Goal: Transaction & Acquisition: Obtain resource

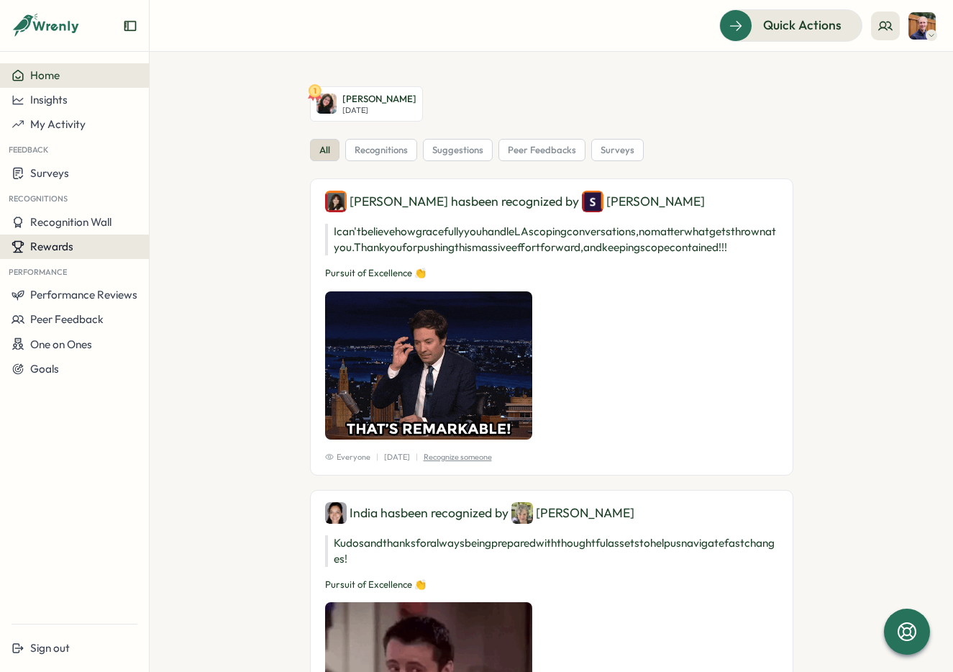
click at [75, 244] on div "Rewards" at bounding box center [75, 246] width 126 height 13
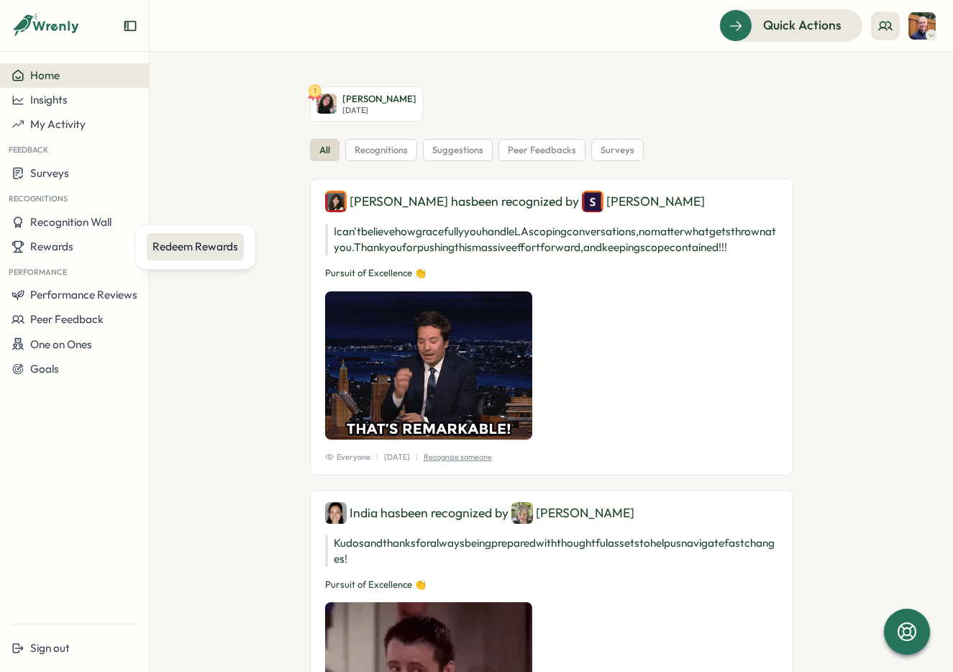
click at [178, 242] on div "Redeem Rewards" at bounding box center [195, 247] width 86 height 16
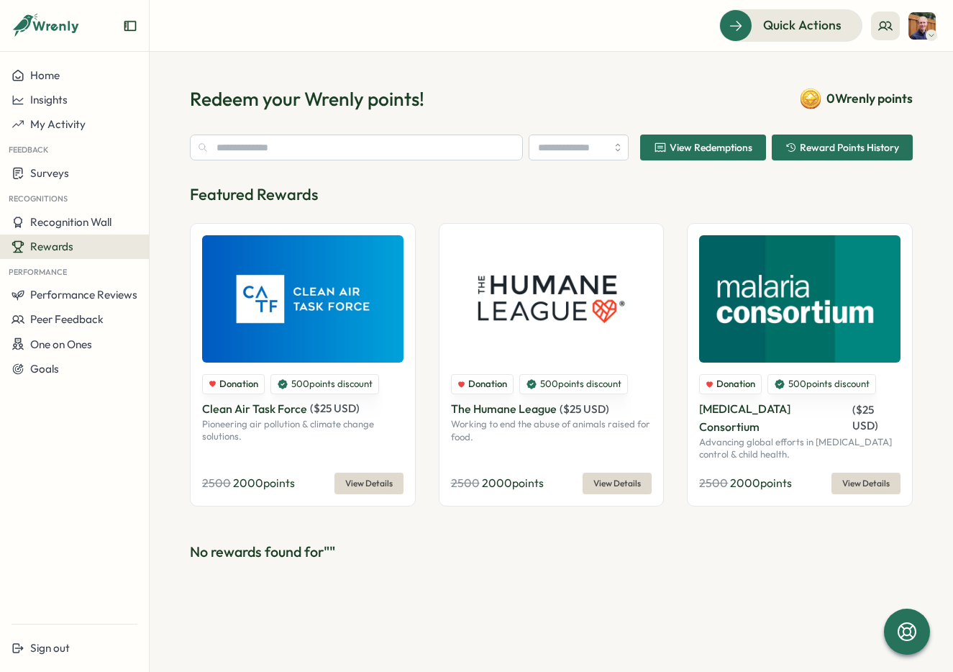
click at [684, 148] on span "View Redemptions" at bounding box center [710, 147] width 83 height 10
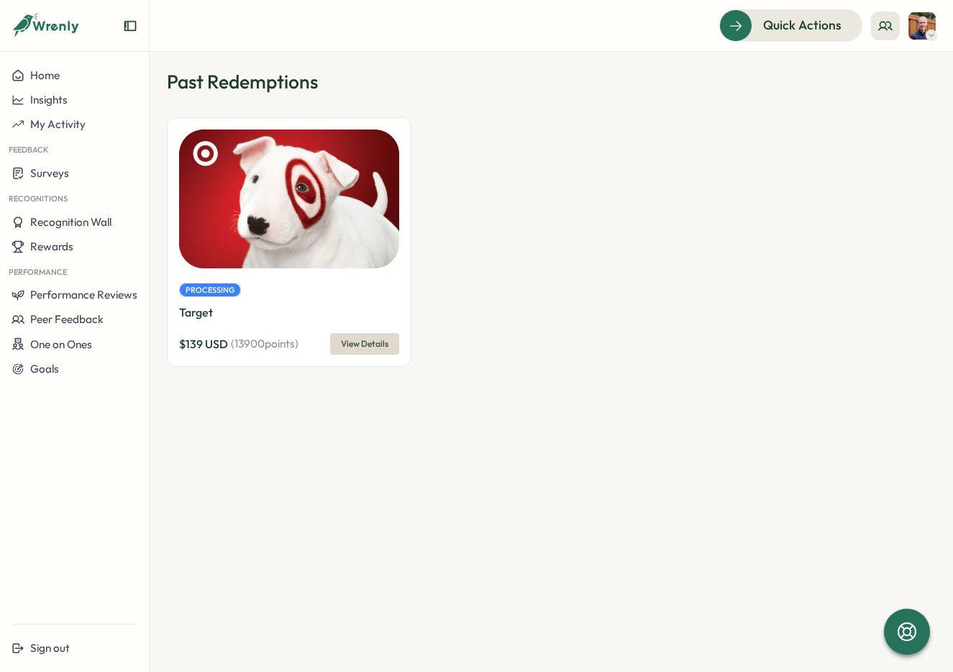
click at [351, 349] on span "View Details" at bounding box center [364, 344] width 47 height 20
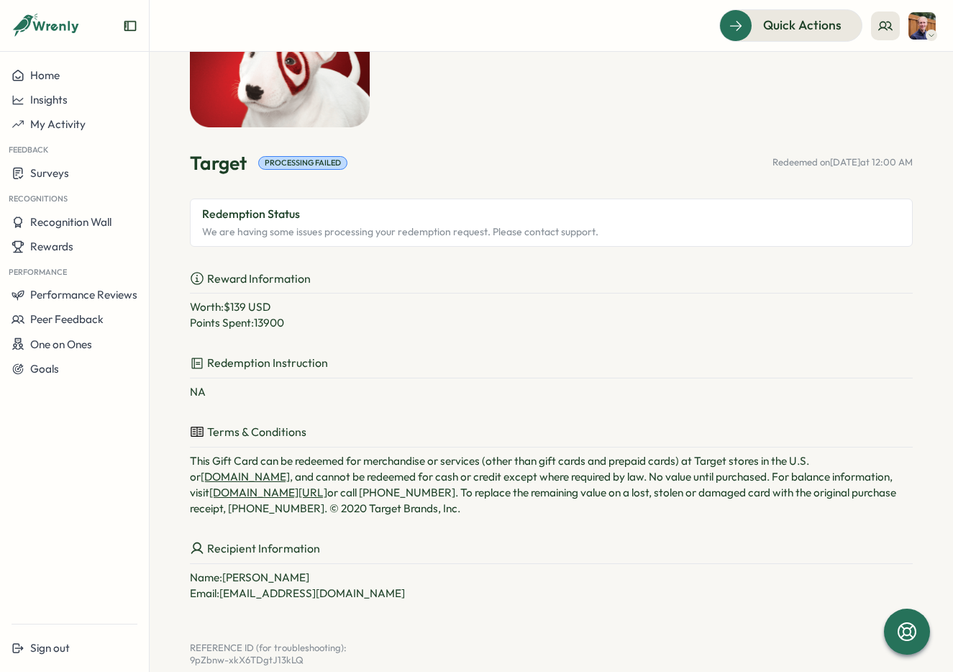
scroll to position [121, 0]
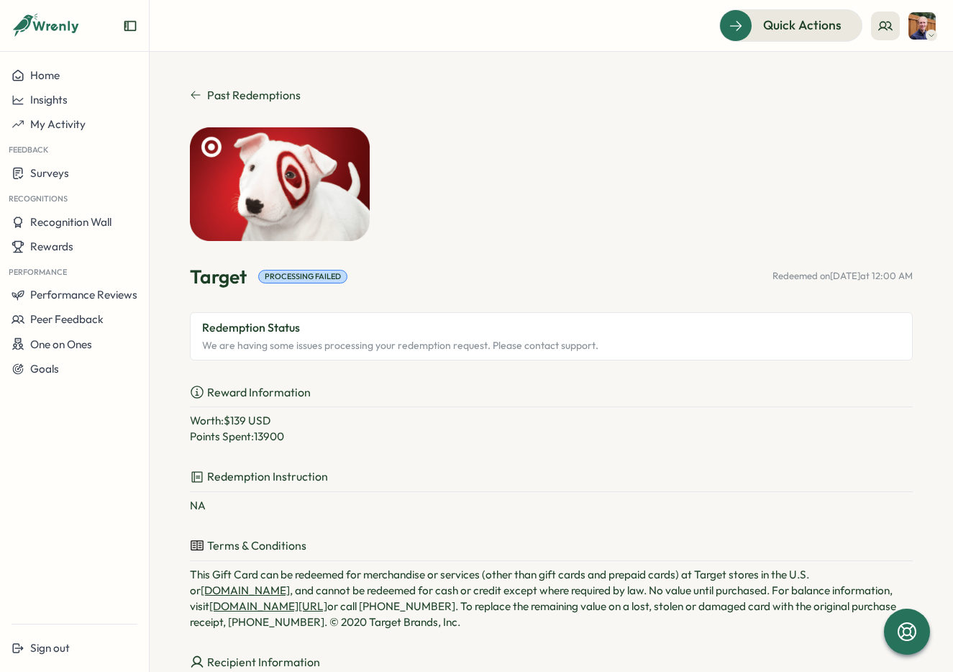
click at [326, 396] on p "Reward Information" at bounding box center [551, 395] width 723 height 24
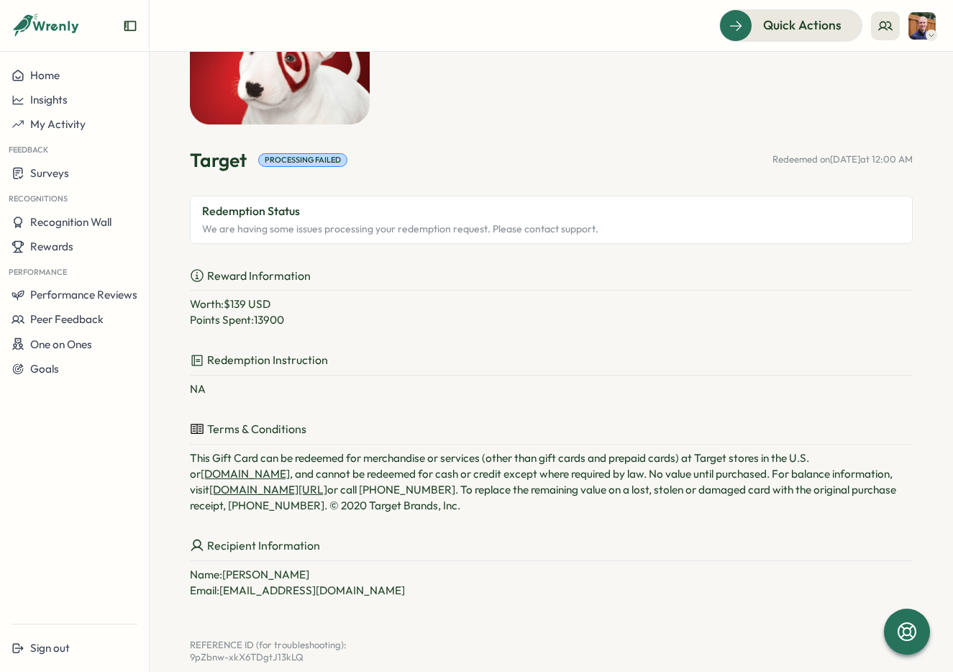
scroll to position [115, 0]
click at [64, 239] on span "Rewards" at bounding box center [51, 246] width 43 height 14
click at [169, 239] on div "Redeem Rewards" at bounding box center [195, 247] width 86 height 16
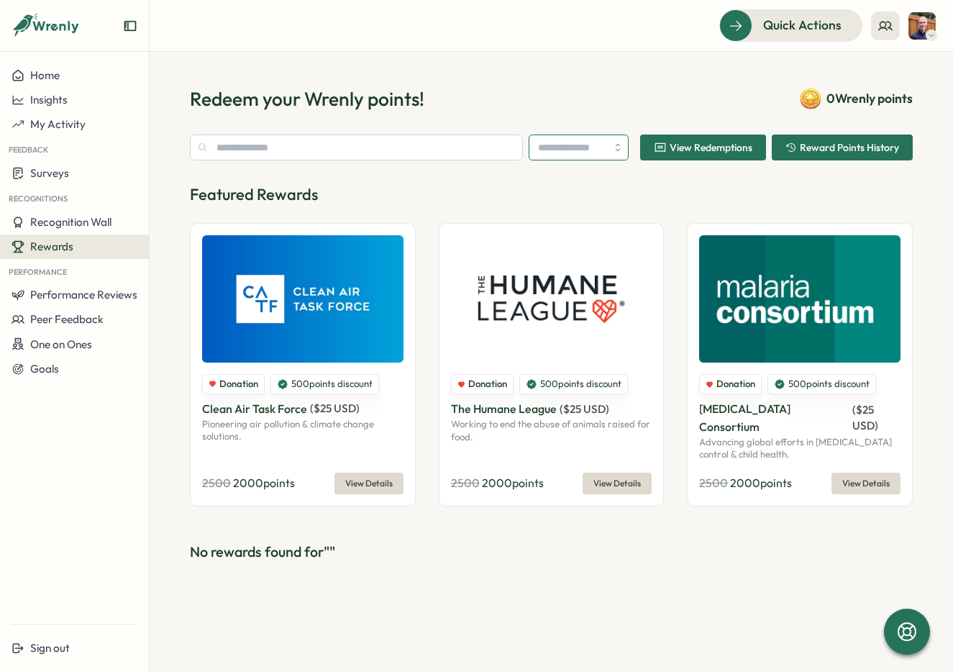
click at [558, 146] on input "search" at bounding box center [578, 147] width 101 height 26
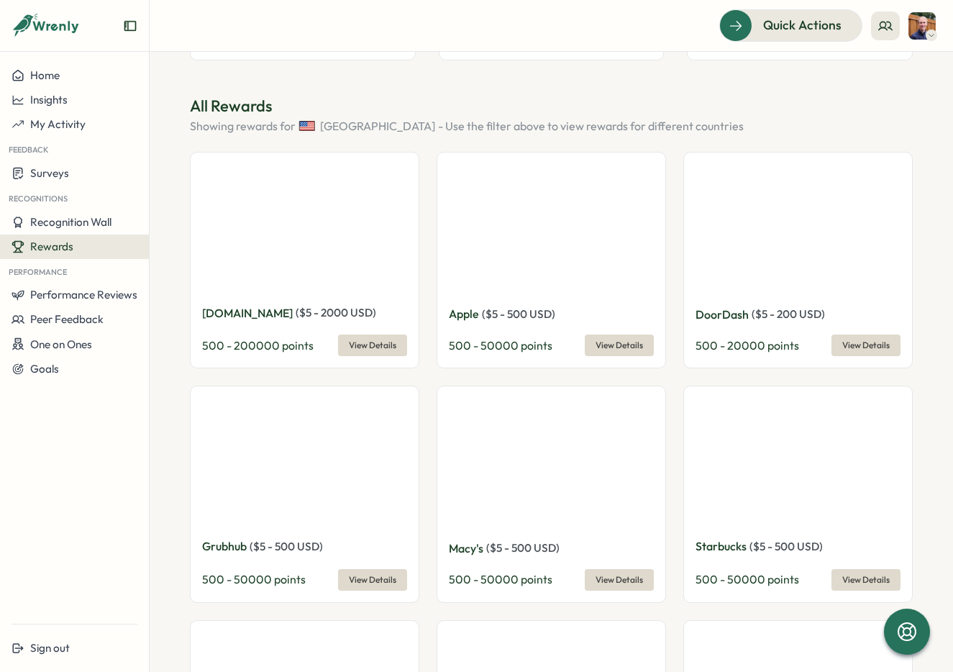
scroll to position [431, 0]
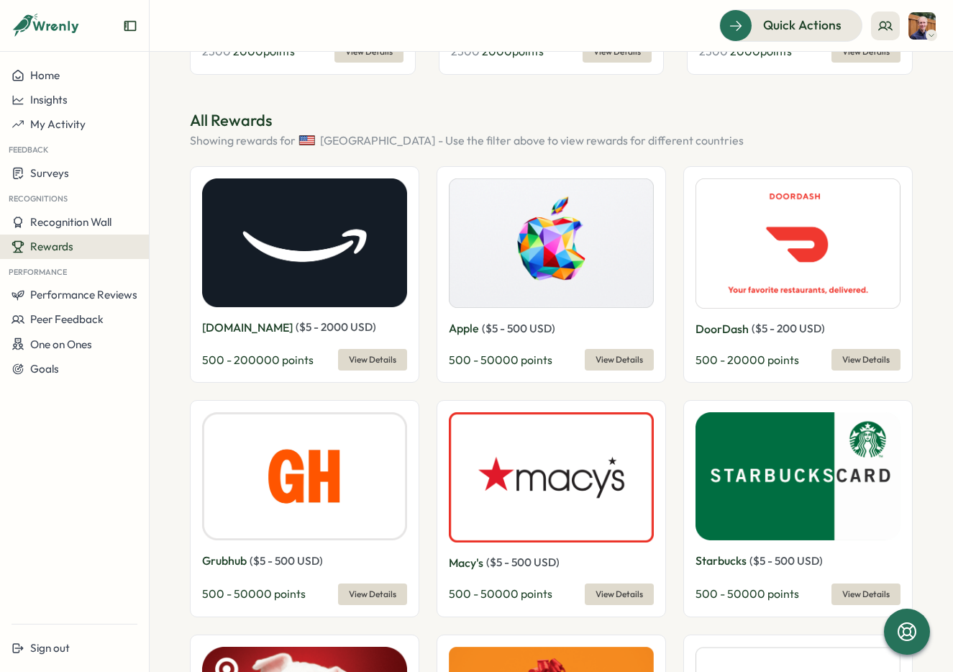
type input "**********"
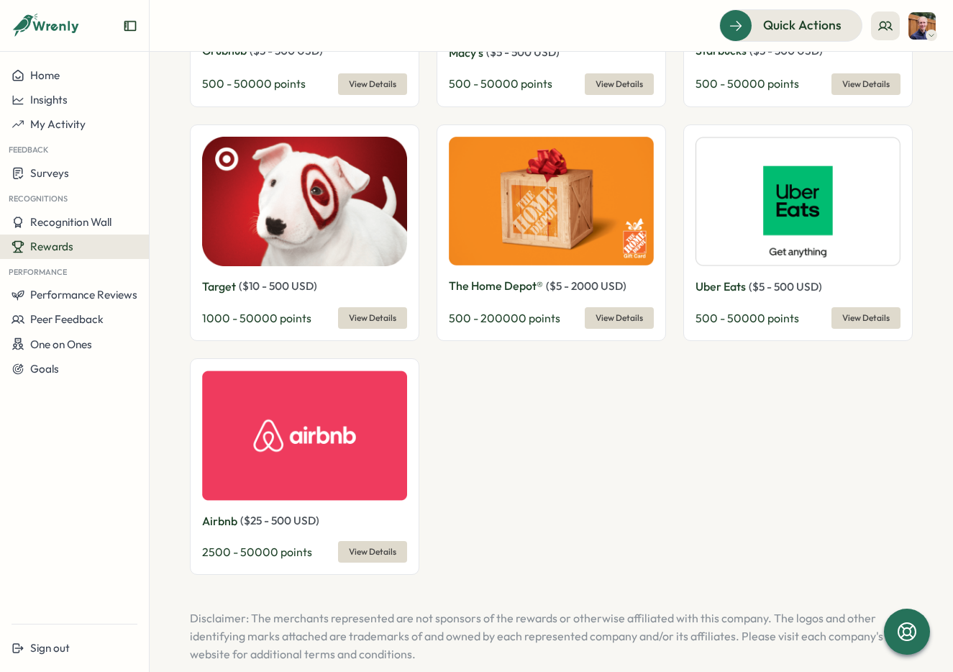
scroll to position [6791, 0]
